Goal: Task Accomplishment & Management: Manage account settings

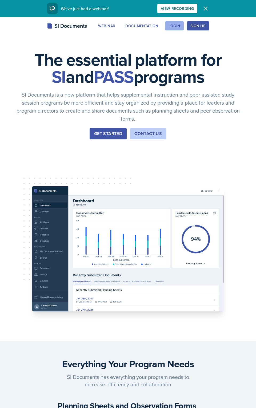
click at [180, 25] on div "Login" at bounding box center [175, 26] width 12 height 4
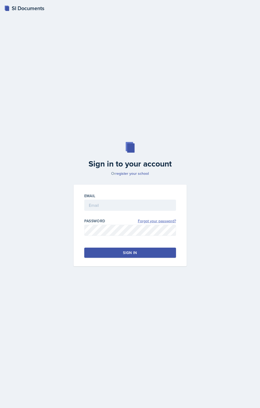
click at [164, 220] on link "Forgot your password?" at bounding box center [157, 221] width 38 height 6
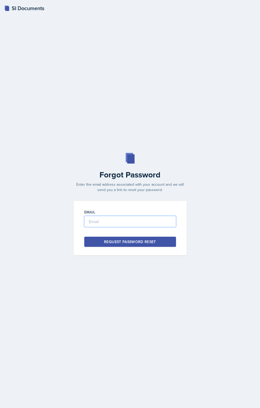
click at [112, 224] on input "email" at bounding box center [130, 221] width 92 height 11
type input "[PERSON_NAME][EMAIL_ADDRESS][DOMAIN_NAME]"
click at [115, 246] on button "Request Password Reset" at bounding box center [130, 242] width 92 height 10
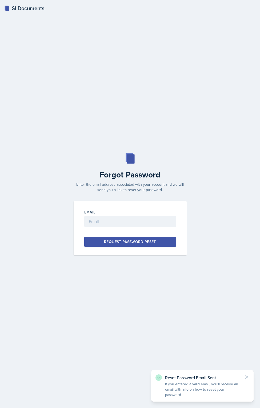
click at [142, 144] on div "SI Documents Forgot Password Enter the email address associated with your accou…" at bounding box center [130, 204] width 260 height 408
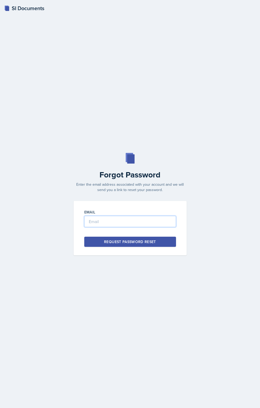
click at [156, 222] on input "email" at bounding box center [130, 221] width 92 height 11
click at [28, 9] on div "SI Documents" at bounding box center [24, 8] width 40 height 8
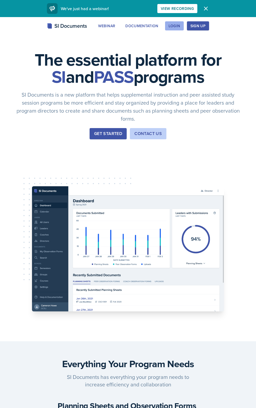
click at [174, 25] on div "Login" at bounding box center [175, 26] width 12 height 4
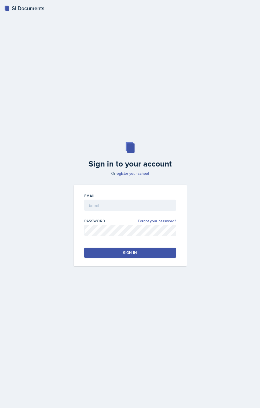
click at [112, 199] on div "Email" at bounding box center [130, 204] width 92 height 23
click at [112, 204] on input "email" at bounding box center [130, 205] width 92 height 11
click at [130, 205] on input "[PERSON_NAME].minter25" at bounding box center [130, 205] width 92 height 11
type input "[PERSON_NAME][EMAIL_ADDRESS][DOMAIN_NAME]"
click at [131, 257] on div "Email brian.minter25@gmail.com Password Forgot your password? Sign in" at bounding box center [130, 226] width 113 height 82
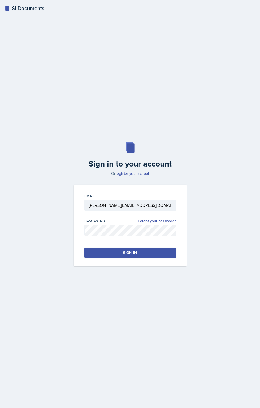
click at [129, 256] on button "Sign in" at bounding box center [130, 253] width 92 height 10
click at [125, 251] on div "Sign in" at bounding box center [130, 252] width 14 height 5
click at [117, 254] on button "Sign in" at bounding box center [130, 253] width 92 height 10
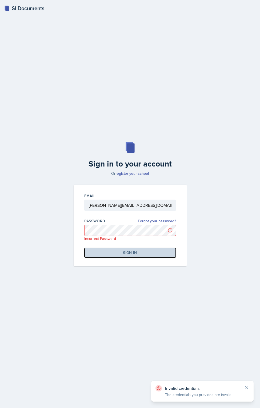
click at [118, 252] on button "Sign in" at bounding box center [130, 253] width 92 height 10
click at [163, 222] on link "Forgot your password?" at bounding box center [157, 221] width 38 height 6
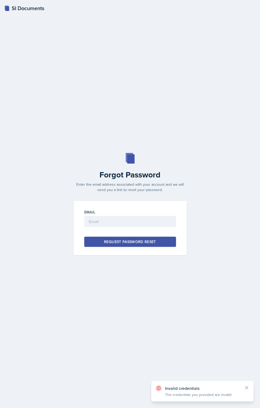
click at [131, 213] on div "Email" at bounding box center [130, 211] width 92 height 5
click at [130, 217] on input "email" at bounding box center [130, 221] width 92 height 11
click at [127, 221] on input "email" at bounding box center [130, 221] width 92 height 11
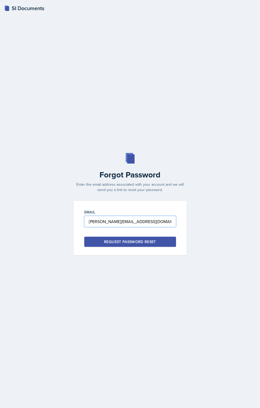
type input "brian.minter25@gmail.com"
click at [122, 241] on div "Request Password Reset" at bounding box center [130, 241] width 52 height 5
click at [63, 7] on div "SI Documents Forgot Password Enter the email address associated with your accou…" at bounding box center [130, 204] width 260 height 408
click at [129, 79] on div "SI Documents Forgot Password Enter the email address associated with your accou…" at bounding box center [130, 204] width 260 height 408
click at [145, 221] on input "email" at bounding box center [130, 221] width 92 height 11
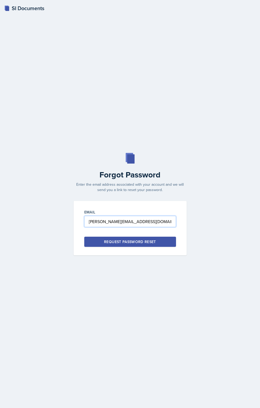
type input "[PERSON_NAME][EMAIL_ADDRESS][DOMAIN_NAME]"
click at [84, 237] on button "Request Password Reset" at bounding box center [130, 242] width 92 height 10
click at [168, 243] on button "Request Password Reset" at bounding box center [130, 242] width 92 height 10
click at [163, 242] on button "Request Password Reset" at bounding box center [130, 242] width 92 height 10
click at [120, 243] on div "Request Password Reset" at bounding box center [130, 241] width 52 height 5
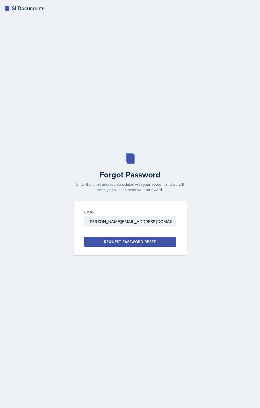
click at [158, 244] on button "Request Password Reset" at bounding box center [130, 242] width 92 height 10
click at [150, 243] on div "Request Password Reset" at bounding box center [130, 241] width 52 height 5
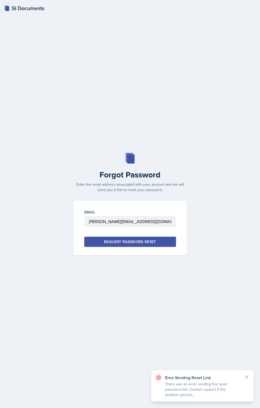
click at [150, 243] on div "Request Password Reset" at bounding box center [130, 241] width 52 height 5
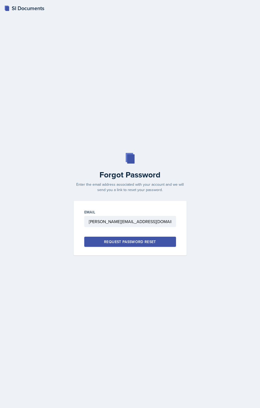
click at [134, 241] on div "Request Password Reset" at bounding box center [130, 241] width 52 height 5
click at [163, 243] on button "Request Password Reset" at bounding box center [130, 242] width 92 height 10
click at [153, 243] on div "Request Password Reset" at bounding box center [130, 241] width 52 height 5
click at [134, 241] on div "Request Password Reset" at bounding box center [130, 241] width 52 height 5
click at [134, 241] on button "Request Password Reset" at bounding box center [130, 242] width 92 height 10
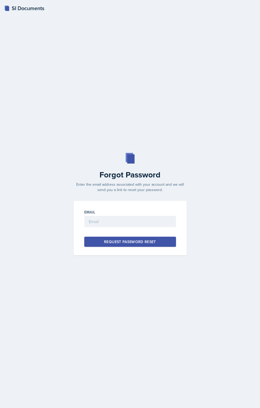
click at [115, 228] on div at bounding box center [130, 229] width 92 height 5
click at [115, 223] on input "email" at bounding box center [130, 221] width 92 height 11
type input "[PERSON_NAME][EMAIL_ADDRESS][DOMAIN_NAME]"
click at [122, 241] on div "Request Password Reset" at bounding box center [130, 241] width 52 height 5
click at [110, 221] on input "email" at bounding box center [130, 221] width 92 height 11
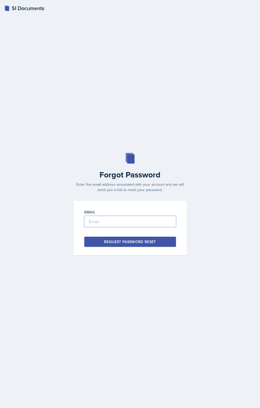
click at [110, 221] on input "email" at bounding box center [130, 221] width 92 height 11
type input "brian.minter25@gmail.com"
click at [114, 244] on div "Request Password Reset" at bounding box center [130, 241] width 52 height 5
click at [56, 15] on div "SI Documents Forgot Password Enter the email address associated with your accou…" at bounding box center [130, 204] width 260 height 408
click at [39, 18] on div "SI Documents Forgot Password Enter the email address associated with your accou…" at bounding box center [130, 204] width 260 height 408
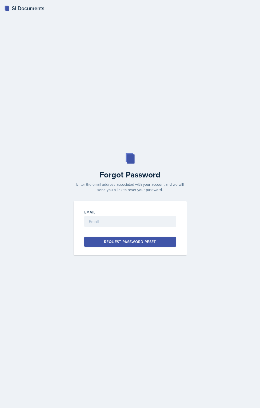
click at [137, 49] on div "SI Documents Forgot Password Enter the email address associated with your accou…" at bounding box center [130, 204] width 260 height 408
click at [127, 94] on div "SI Documents Forgot Password Enter the email address associated with your accou…" at bounding box center [130, 204] width 260 height 408
click at [169, 103] on div "SI Documents Forgot Password Enter the email address associated with your accou…" at bounding box center [130, 204] width 260 height 408
click at [136, 176] on h2 "Forgot Password" at bounding box center [130, 175] width 120 height 10
click at [137, 176] on h2 "Forgot Password" at bounding box center [130, 175] width 120 height 10
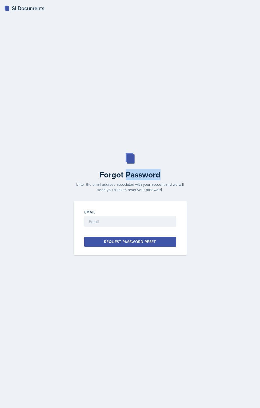
click at [137, 176] on h2 "Forgot Password" at bounding box center [130, 175] width 120 height 10
click at [137, 177] on h2 "Forgot Password" at bounding box center [130, 175] width 120 height 10
click at [147, 173] on h2 "Forgot Password" at bounding box center [130, 175] width 120 height 10
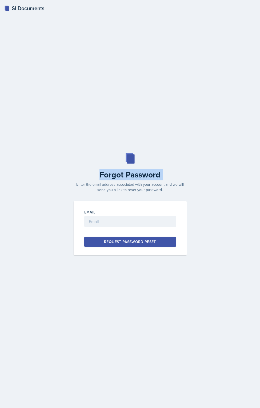
click at [147, 173] on h2 "Forgot Password" at bounding box center [130, 175] width 120 height 10
click at [127, 91] on div "SI Documents Forgot Password Enter the email address associated with your accou…" at bounding box center [130, 204] width 260 height 408
click at [126, 90] on div "SI Documents Forgot Password Enter the email address associated with your accou…" at bounding box center [130, 204] width 260 height 408
click at [144, 76] on div "SI Documents Forgot Password Enter the email address associated with your accou…" at bounding box center [130, 204] width 260 height 408
click at [51, 89] on div "SI Documents Forgot Password Enter the email address associated with your accou…" at bounding box center [130, 204] width 260 height 408
